Goal: Information Seeking & Learning: Learn about a topic

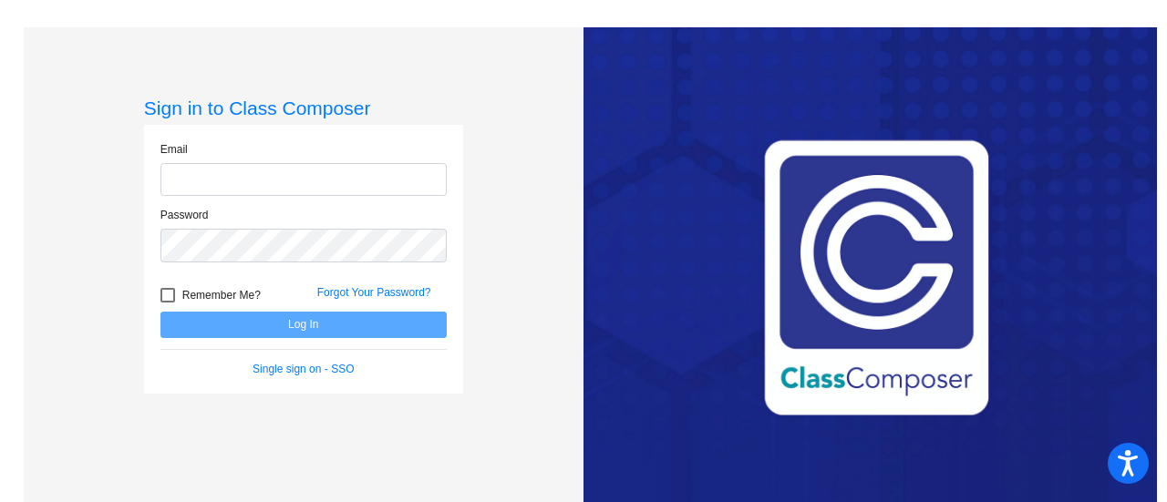
type input "[EMAIL_ADDRESS][DOMAIN_NAME]"
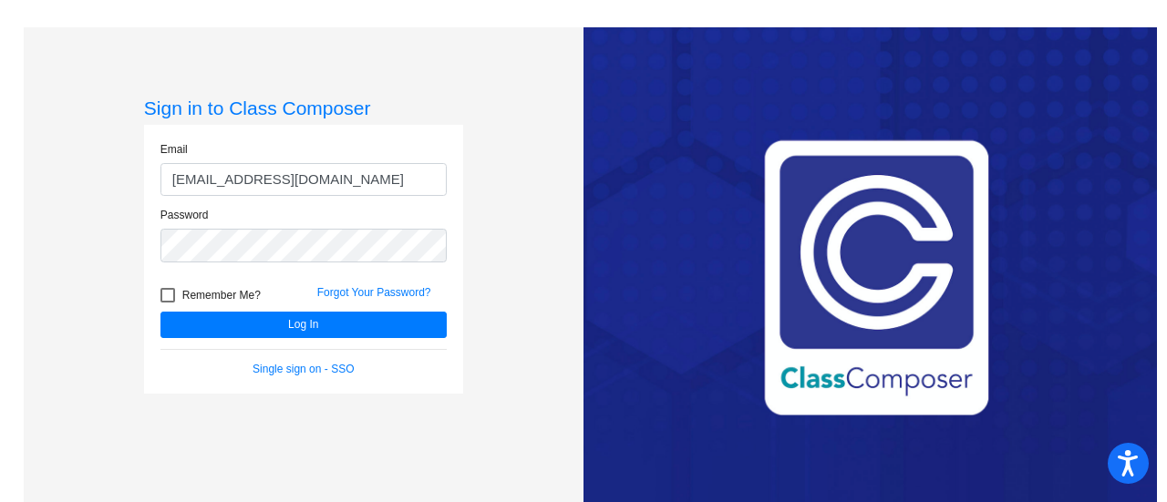
click at [311, 309] on div "Forgot Your Password?" at bounding box center [382, 297] width 157 height 27
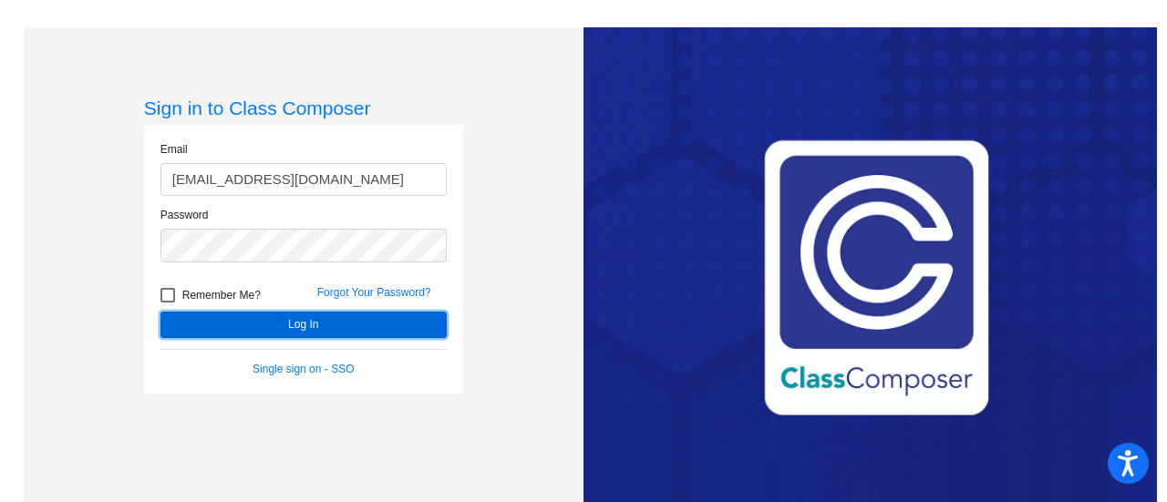
click at [312, 317] on button "Log In" at bounding box center [303, 325] width 286 height 26
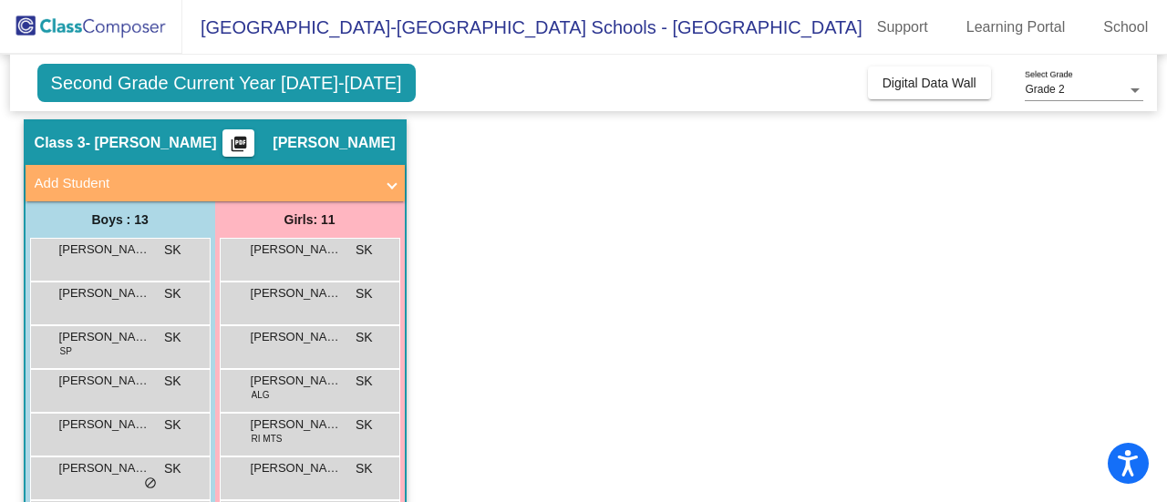
scroll to position [55, 0]
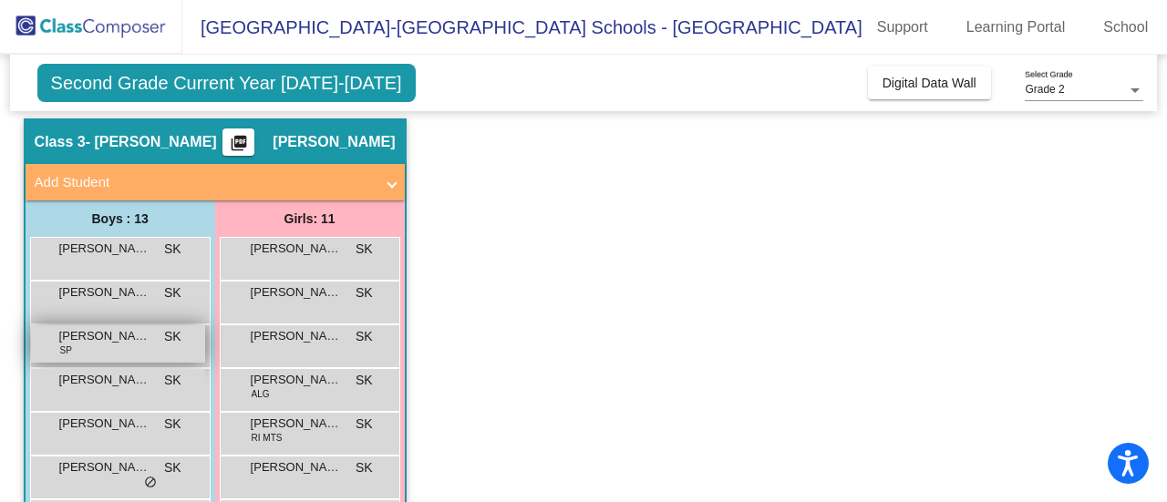
click at [105, 338] on span "[PERSON_NAME]" at bounding box center [104, 336] width 91 height 18
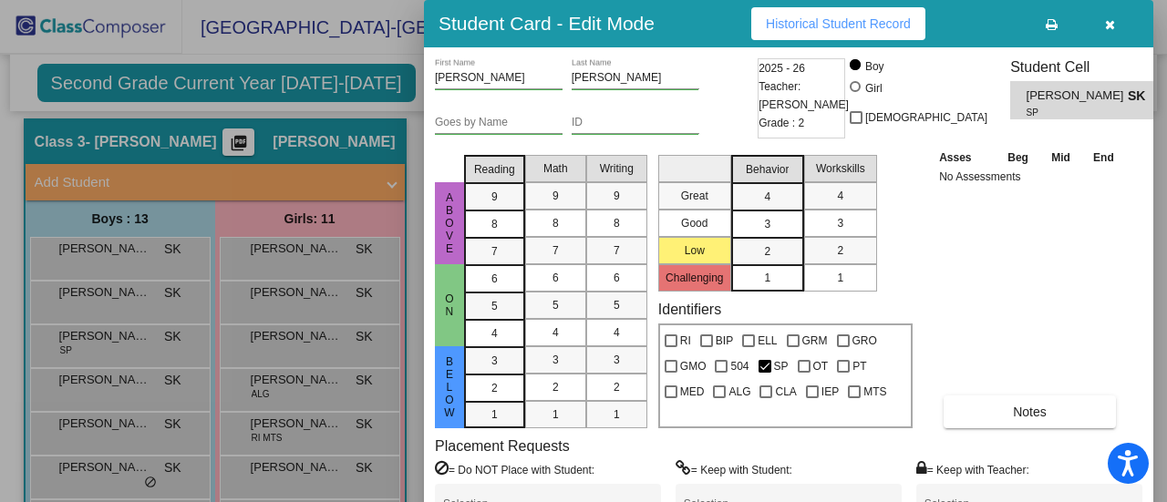
click at [107, 339] on div at bounding box center [583, 251] width 1167 height 502
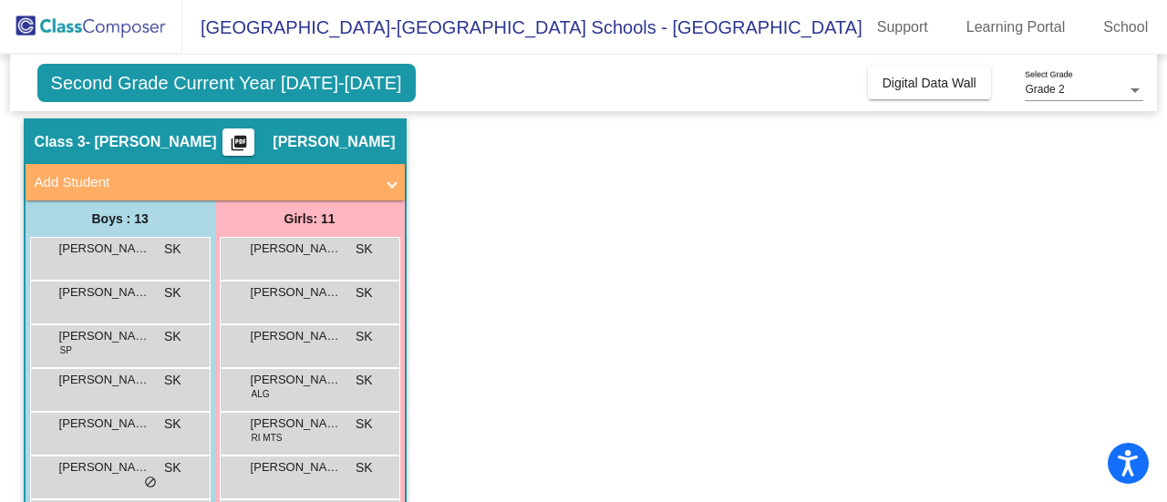
click at [334, 73] on span "Second Grade Current Year [DATE]-[DATE]" at bounding box center [226, 83] width 378 height 38
click at [399, 185] on mat-expansion-panel-header "Add Student" at bounding box center [215, 182] width 379 height 36
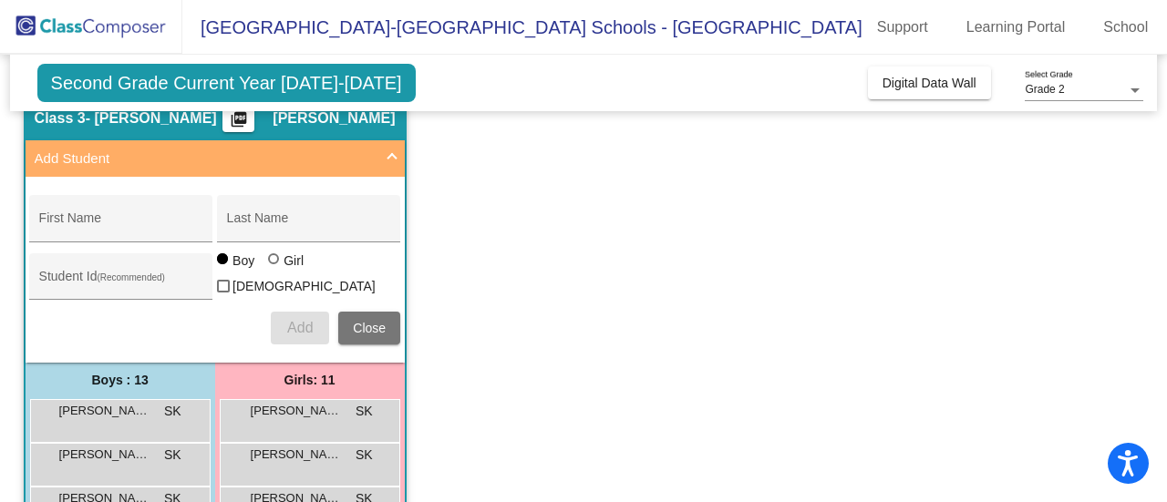
scroll to position [77, 0]
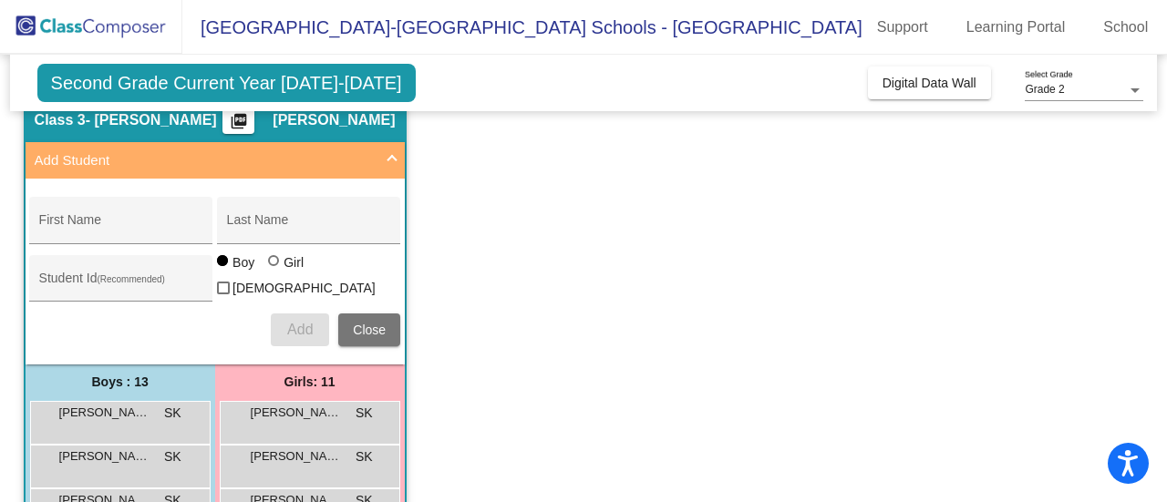
click at [391, 157] on span at bounding box center [391, 160] width 7 height 21
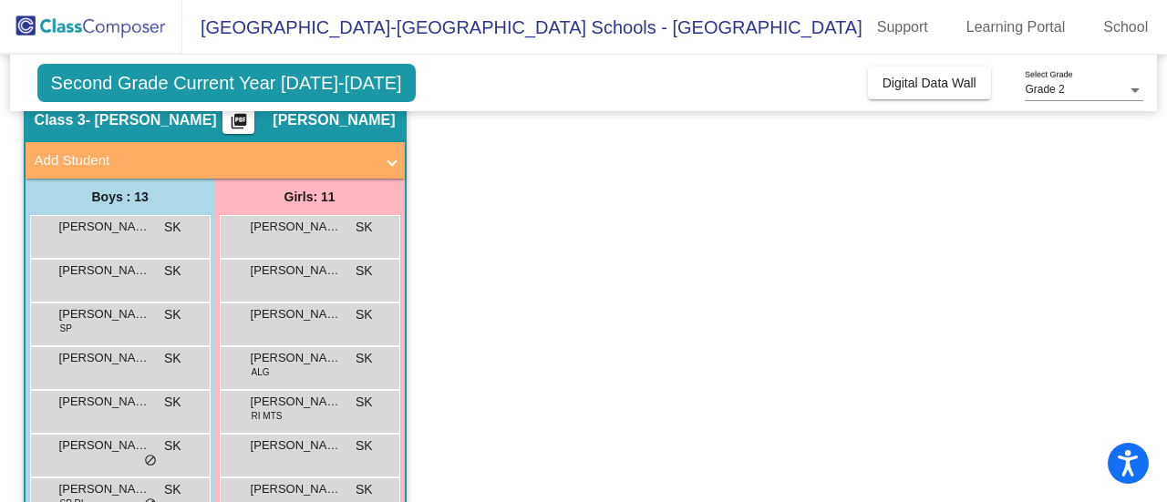
scroll to position [0, 0]
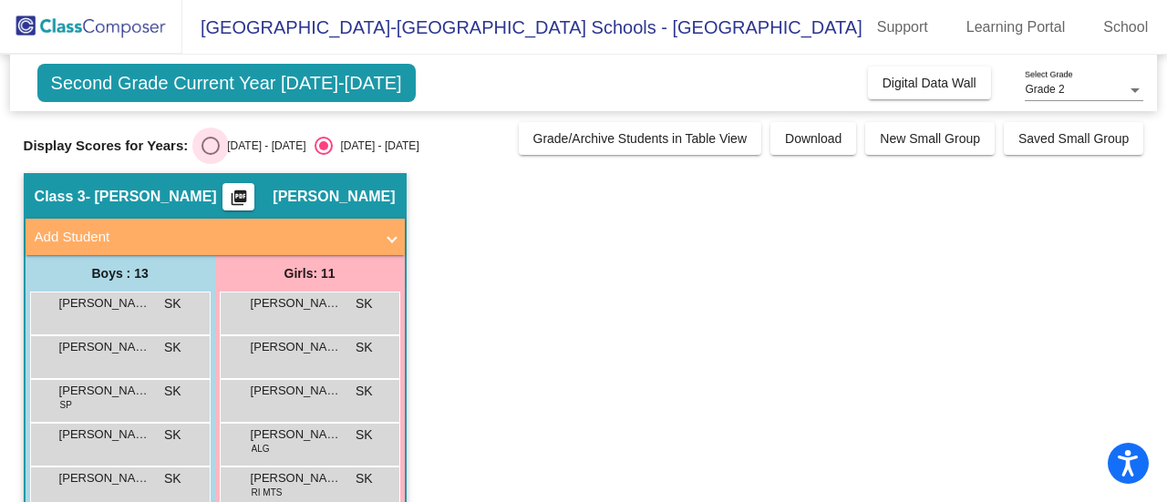
click at [235, 144] on div "[DATE] - [DATE]" at bounding box center [263, 146] width 86 height 16
click at [211, 155] on input "[DATE] - [DATE]" at bounding box center [210, 155] width 1 height 1
radio input "true"
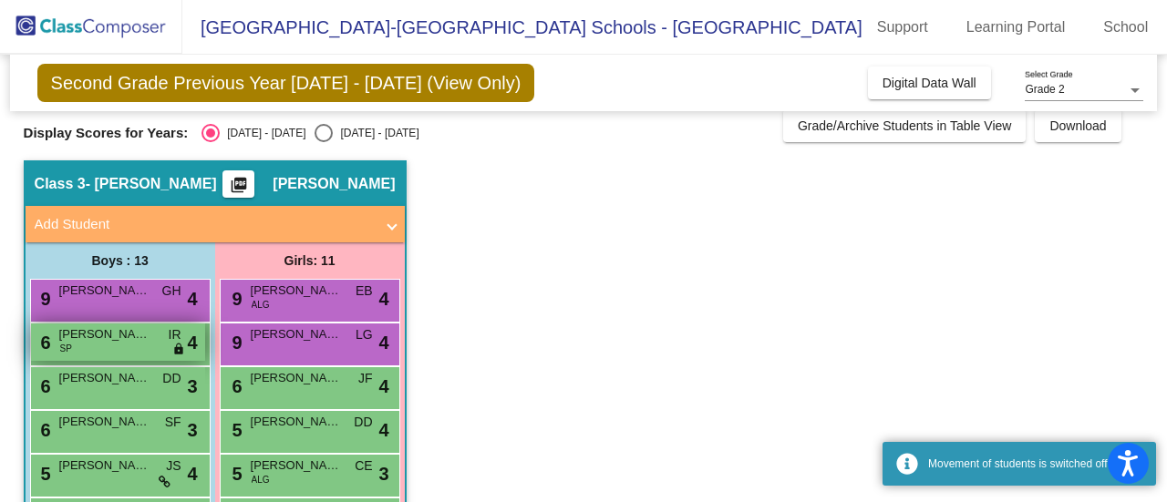
scroll to position [16, 0]
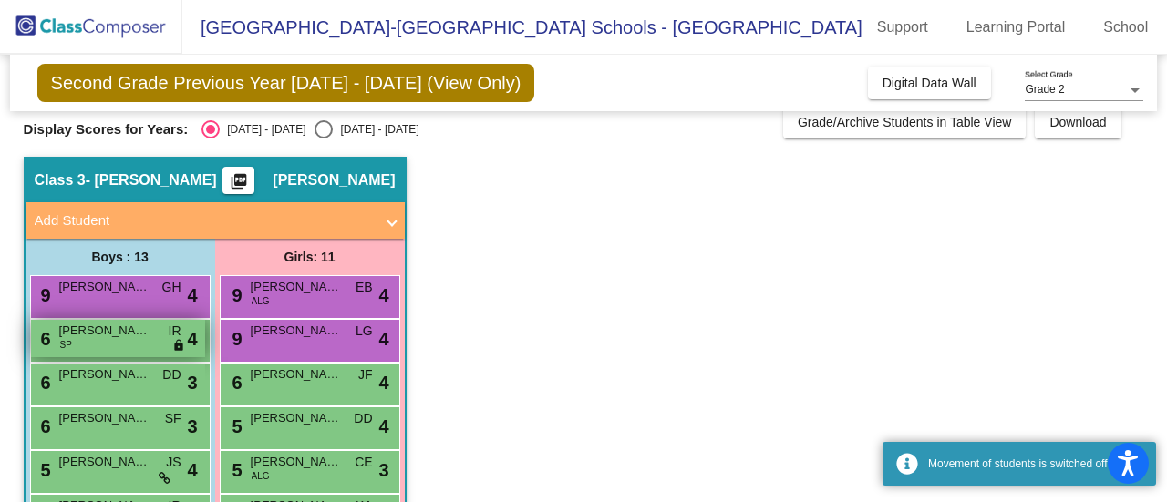
click at [98, 353] on div "6 [PERSON_NAME] SP IR lock do_not_disturb_alt 4" at bounding box center [118, 338] width 174 height 37
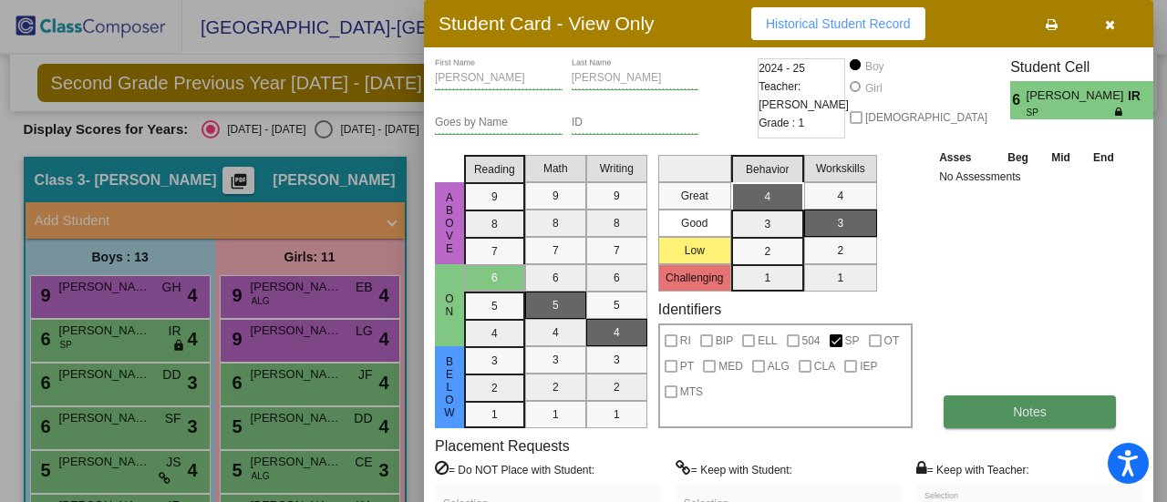
click at [1042, 426] on button "Notes" at bounding box center [1029, 412] width 172 height 33
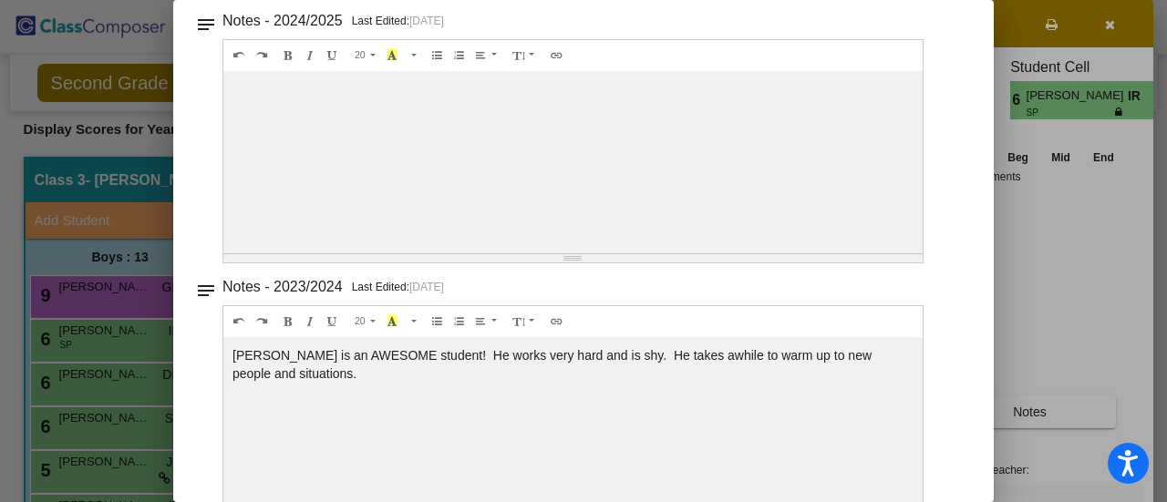
scroll to position [0, 0]
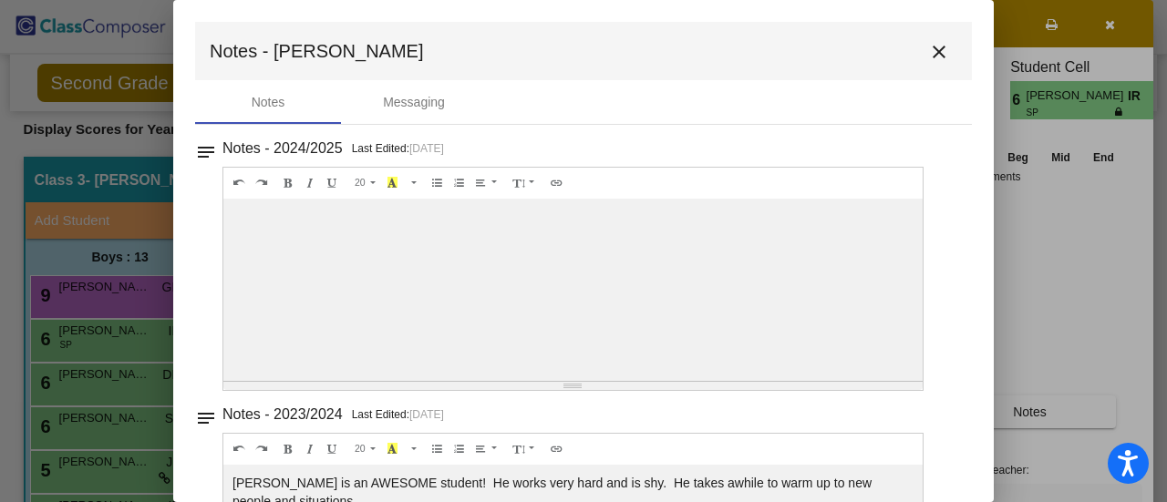
click at [1046, 229] on div at bounding box center [583, 251] width 1167 height 502
click at [921, 53] on button "close" at bounding box center [939, 51] width 36 height 36
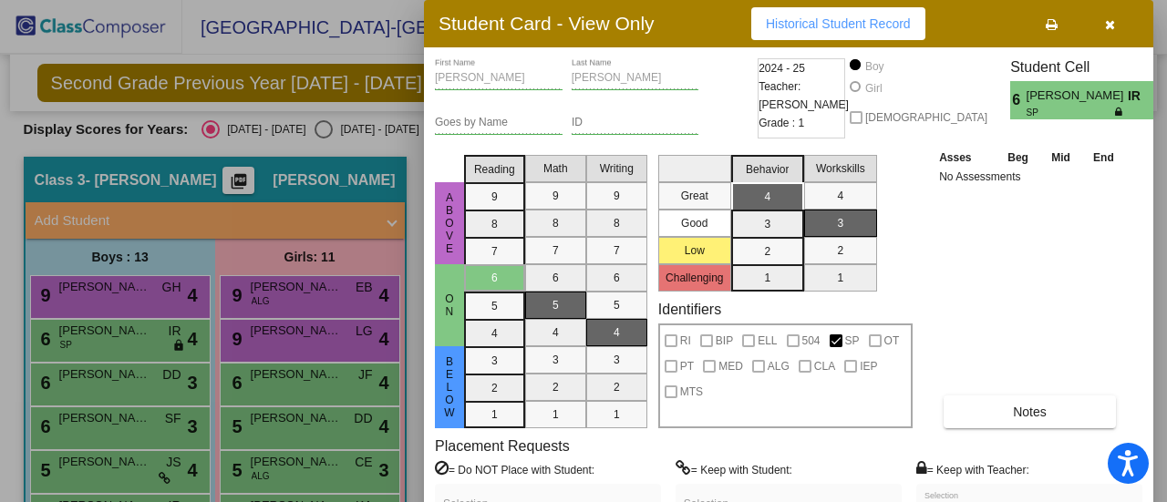
click at [304, 261] on div at bounding box center [583, 251] width 1167 height 502
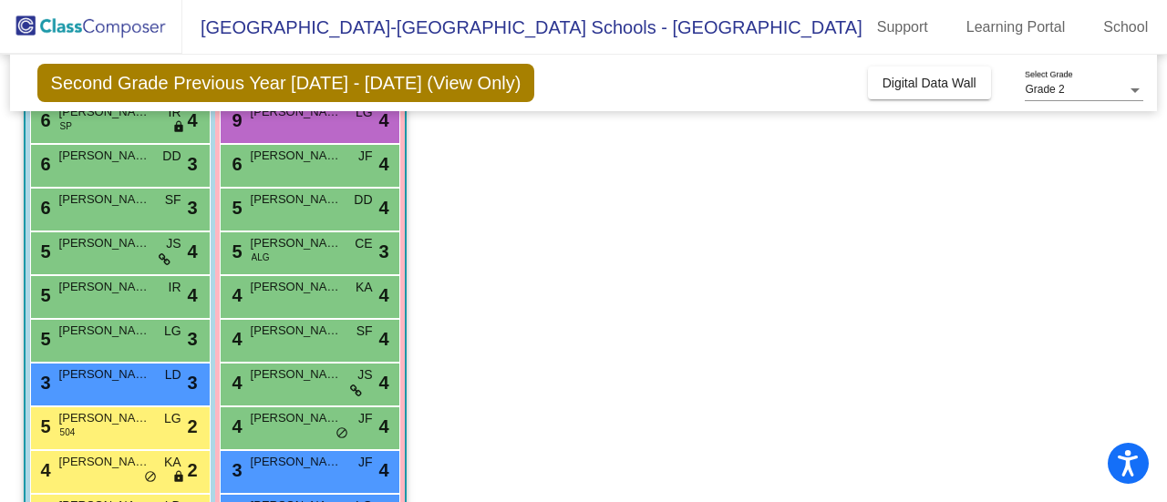
scroll to position [236, 0]
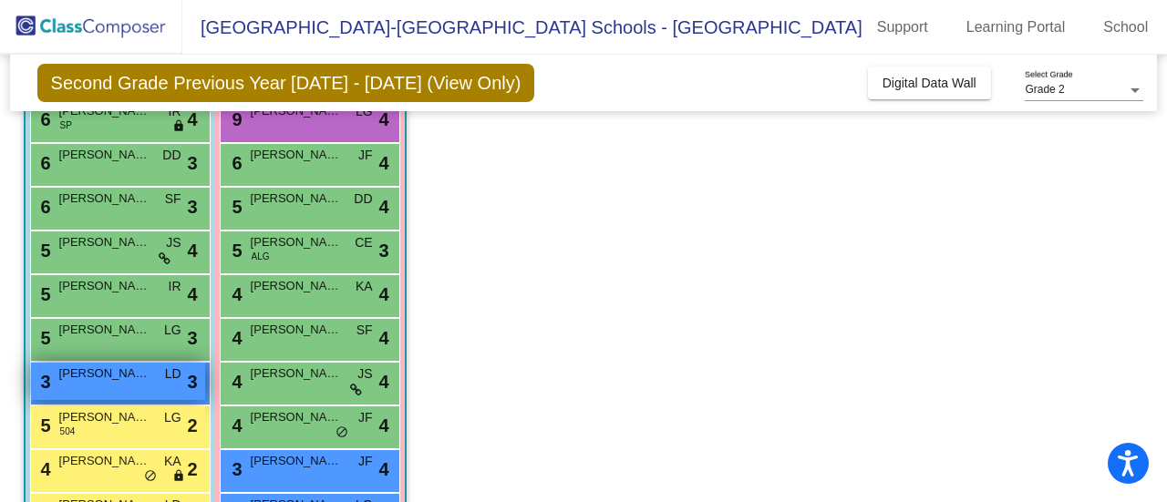
click at [135, 380] on span "[PERSON_NAME]" at bounding box center [104, 374] width 91 height 18
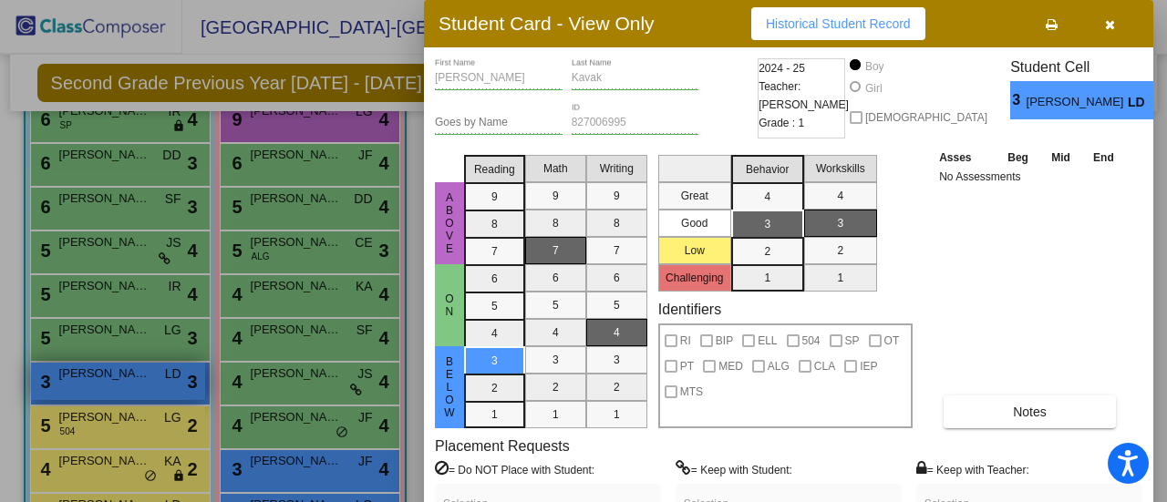
click at [135, 380] on div at bounding box center [583, 251] width 1167 height 502
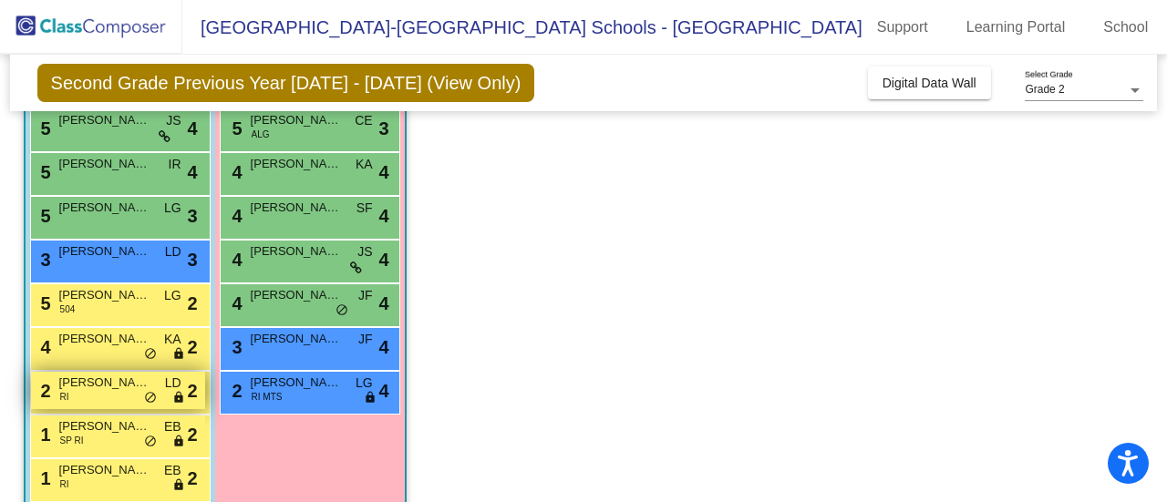
scroll to position [357, 0]
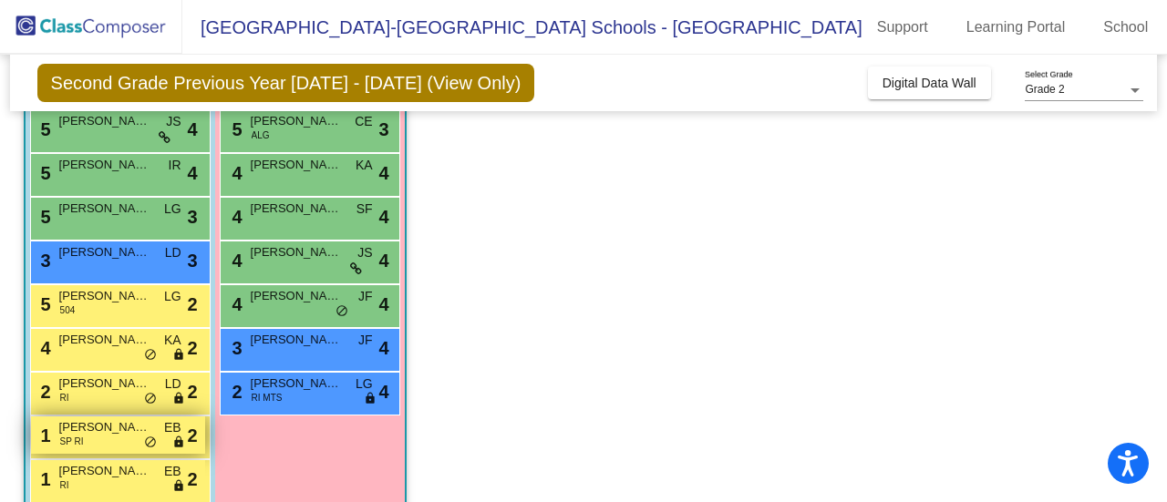
click at [111, 444] on div "1 [PERSON_NAME] [PERSON_NAME] RI EB lock do_not_disturb_alt 2" at bounding box center [118, 435] width 174 height 37
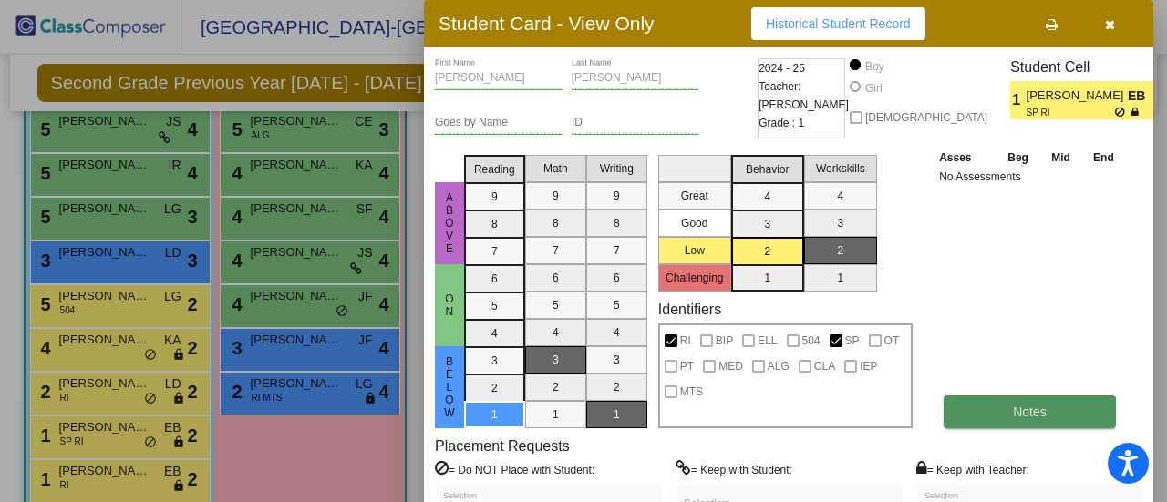
click at [1025, 406] on span "Notes" at bounding box center [1030, 412] width 34 height 15
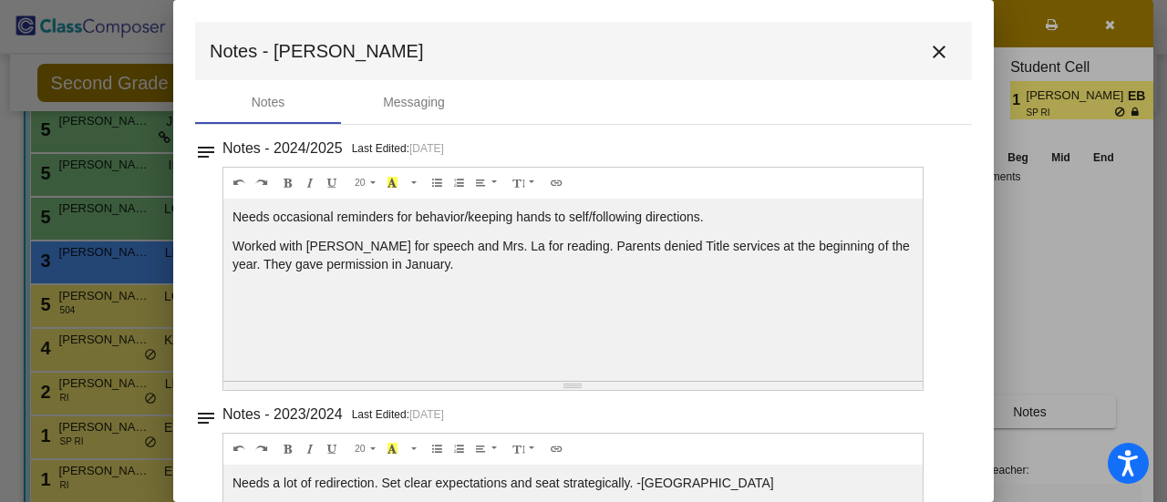
click at [1059, 262] on div at bounding box center [583, 251] width 1167 height 502
click at [1025, 273] on div at bounding box center [583, 251] width 1167 height 502
click at [935, 52] on mat-icon "close" at bounding box center [939, 52] width 22 height 22
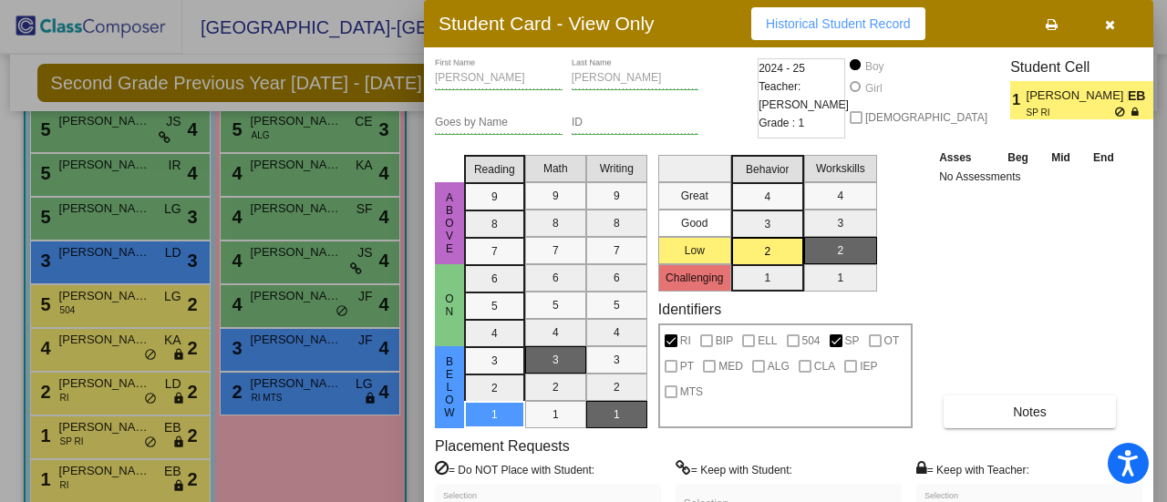
click at [325, 445] on div at bounding box center [583, 251] width 1167 height 502
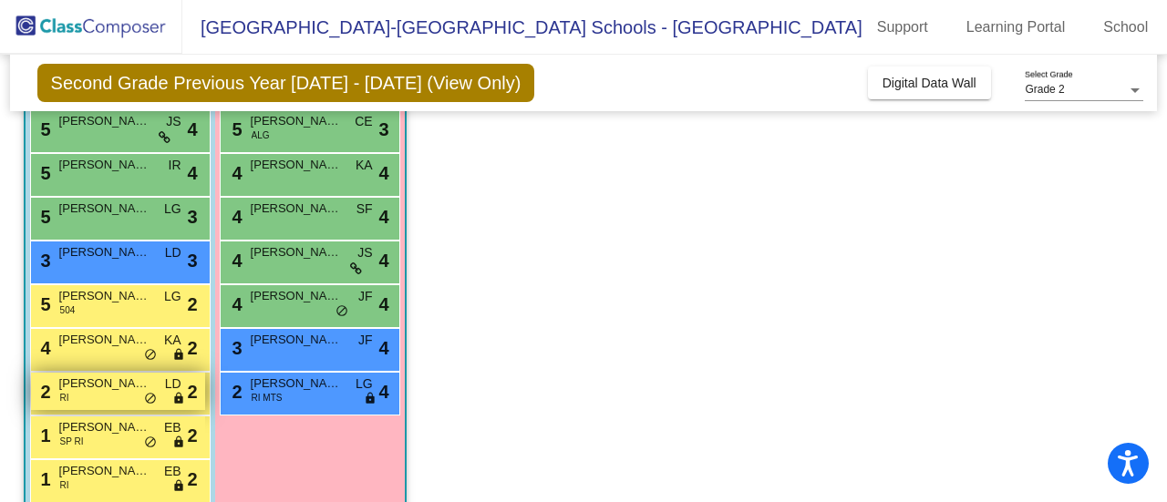
click at [181, 389] on div "2 [PERSON_NAME] RI LD lock do_not_disturb_alt 2" at bounding box center [118, 391] width 174 height 37
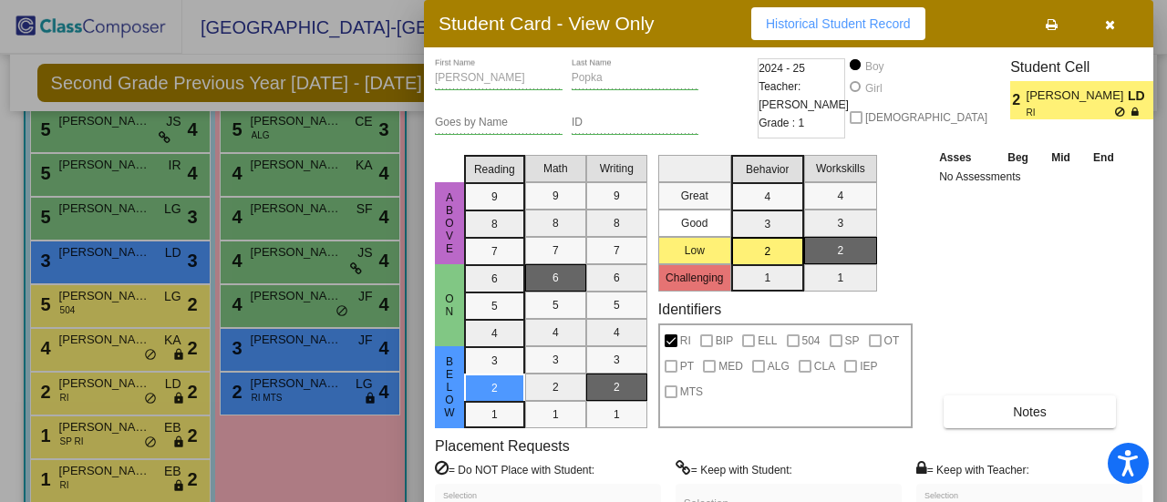
click at [343, 489] on div at bounding box center [583, 251] width 1167 height 502
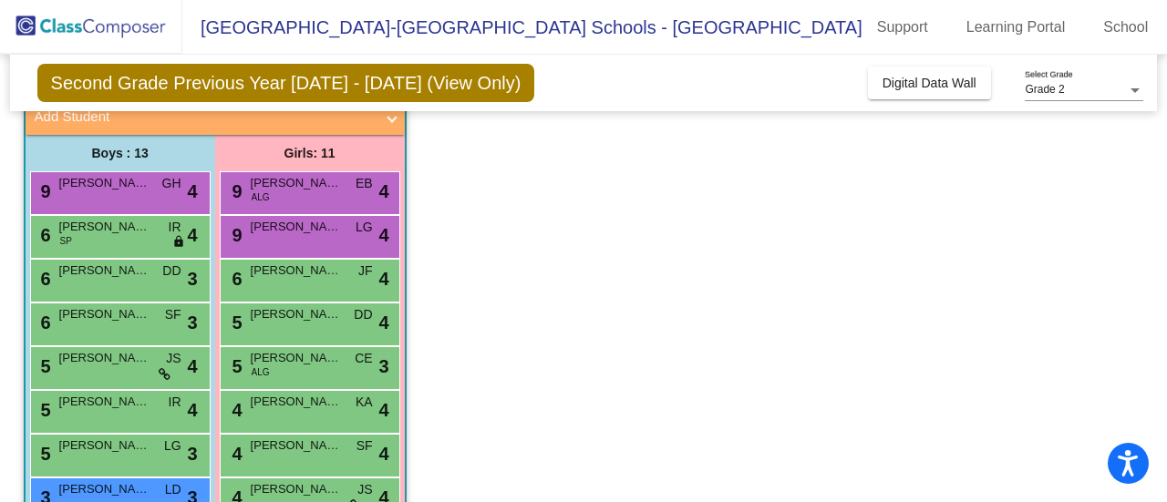
scroll to position [118, 0]
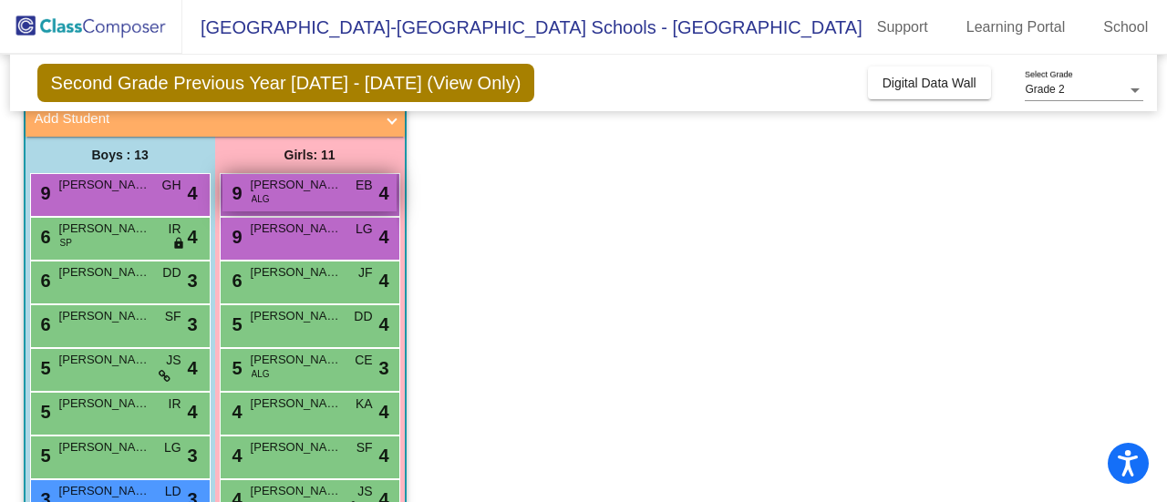
click at [317, 184] on span "[PERSON_NAME]" at bounding box center [296, 185] width 91 height 18
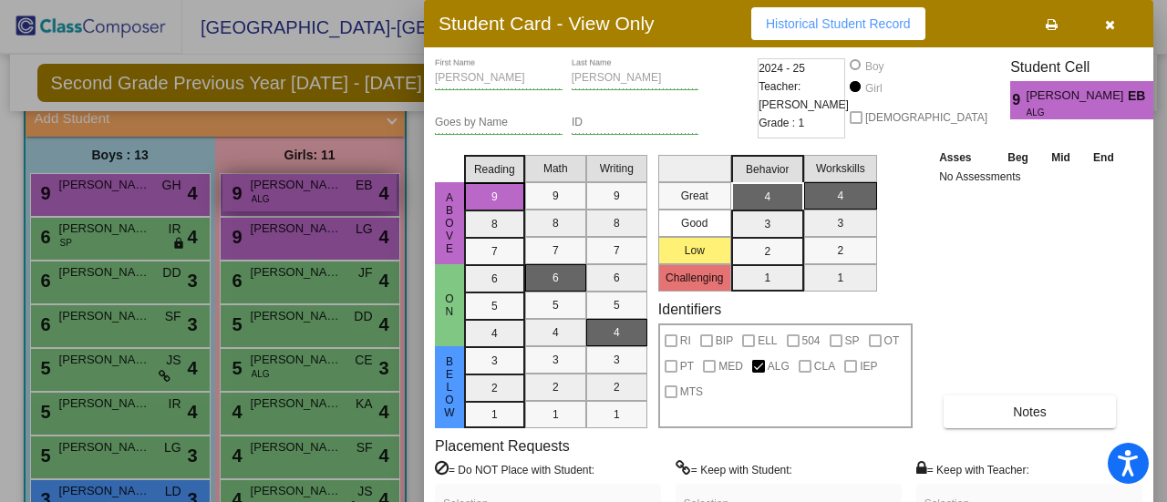
click at [317, 184] on div at bounding box center [583, 251] width 1167 height 502
